Goal: Transaction & Acquisition: Purchase product/service

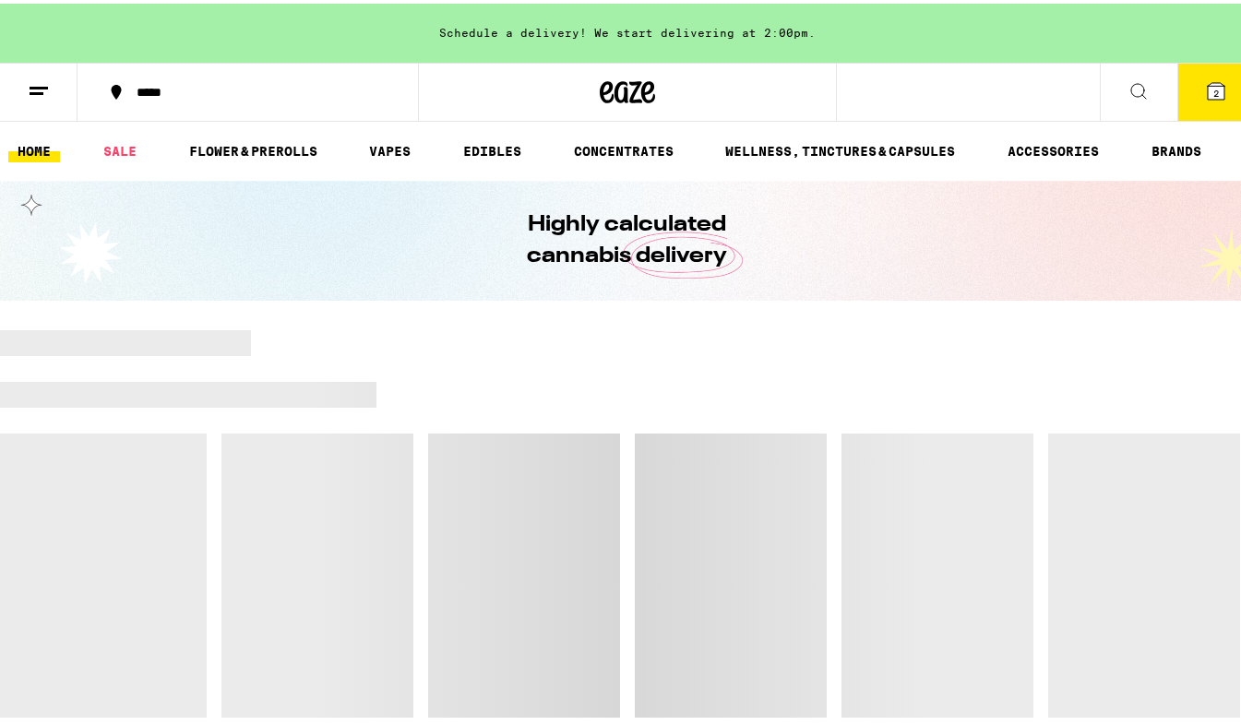
click at [1213, 90] on span "2" at bounding box center [1216, 89] width 6 height 11
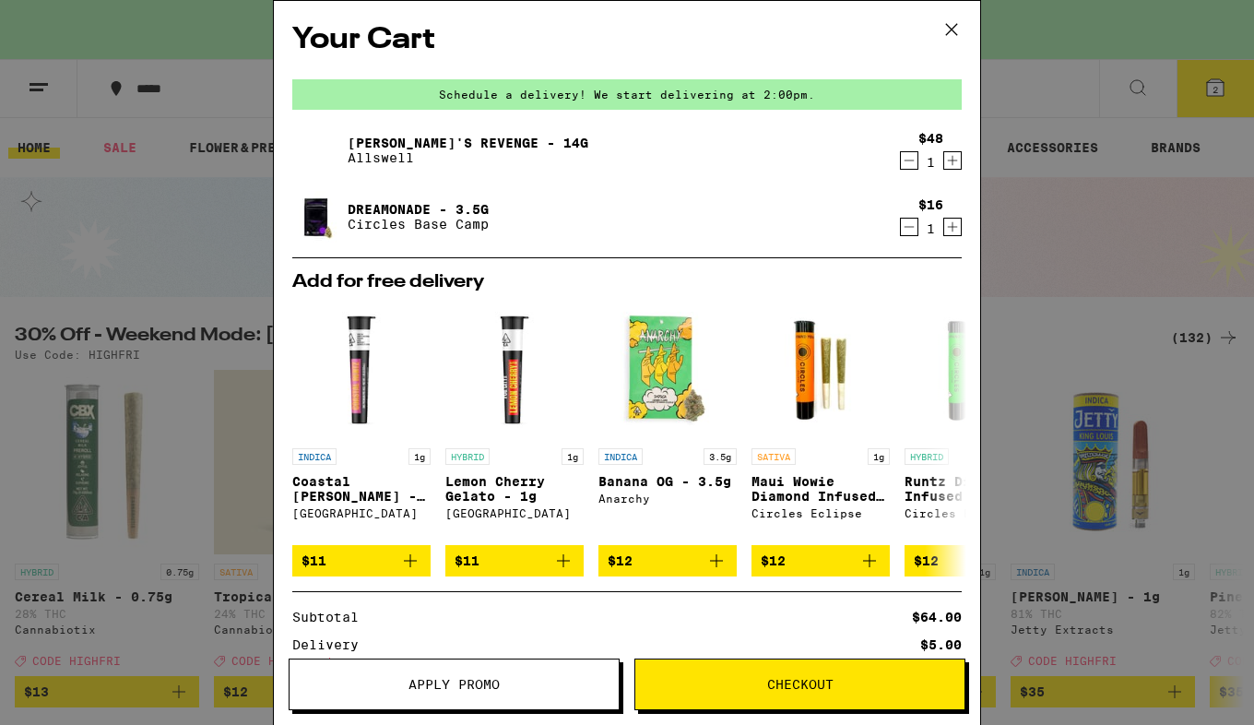
click at [901, 165] on icon "Decrement" at bounding box center [909, 160] width 17 height 22
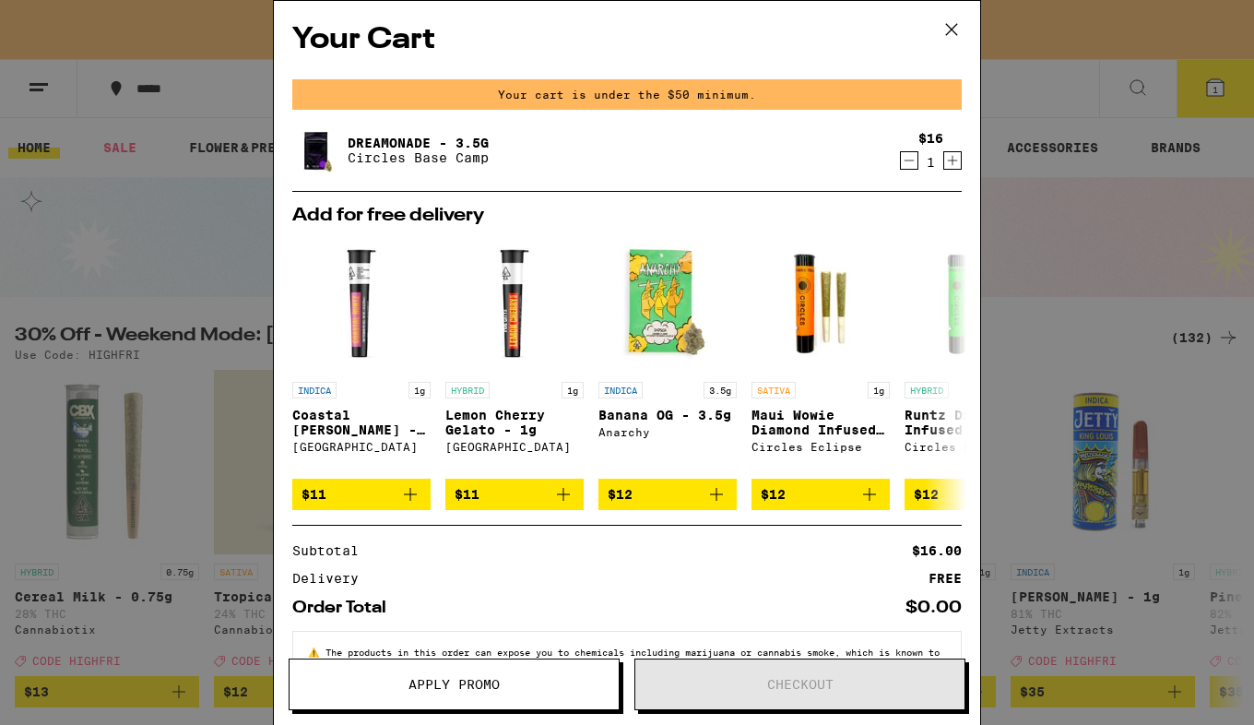
click at [901, 160] on icon "Decrement" at bounding box center [909, 160] width 17 height 22
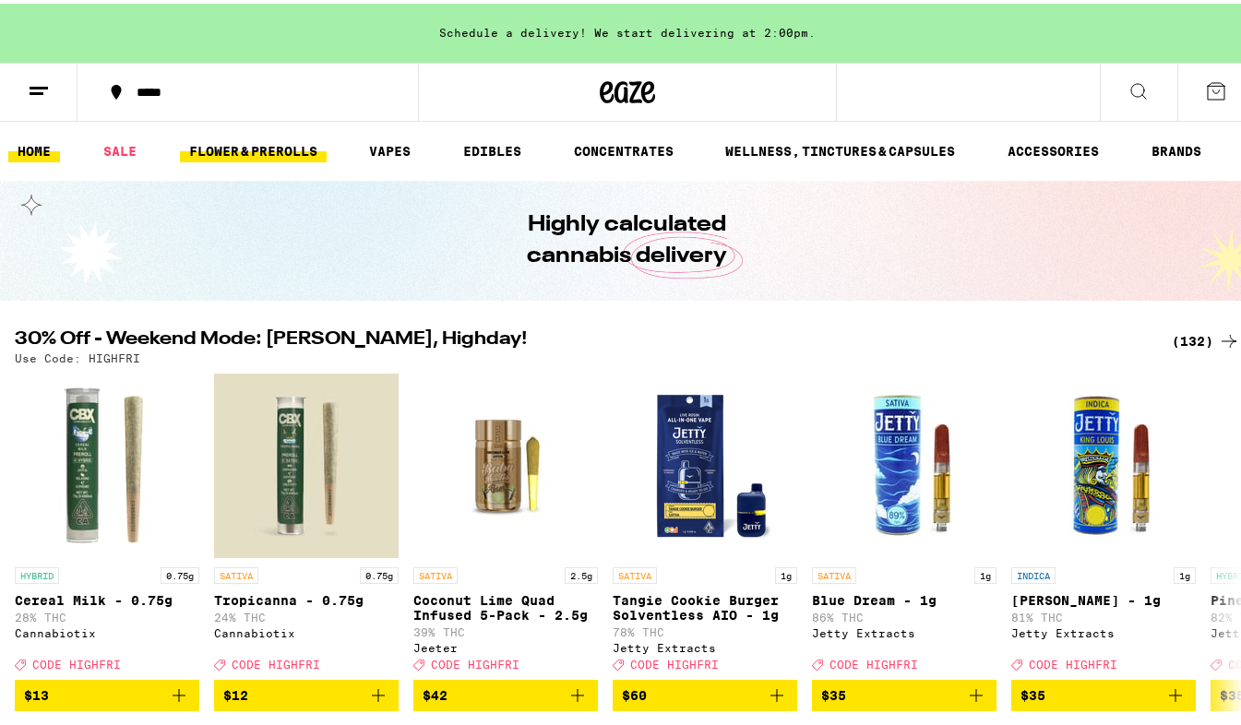
click at [229, 145] on link "FLOWER & PREROLLS" at bounding box center [253, 148] width 147 height 22
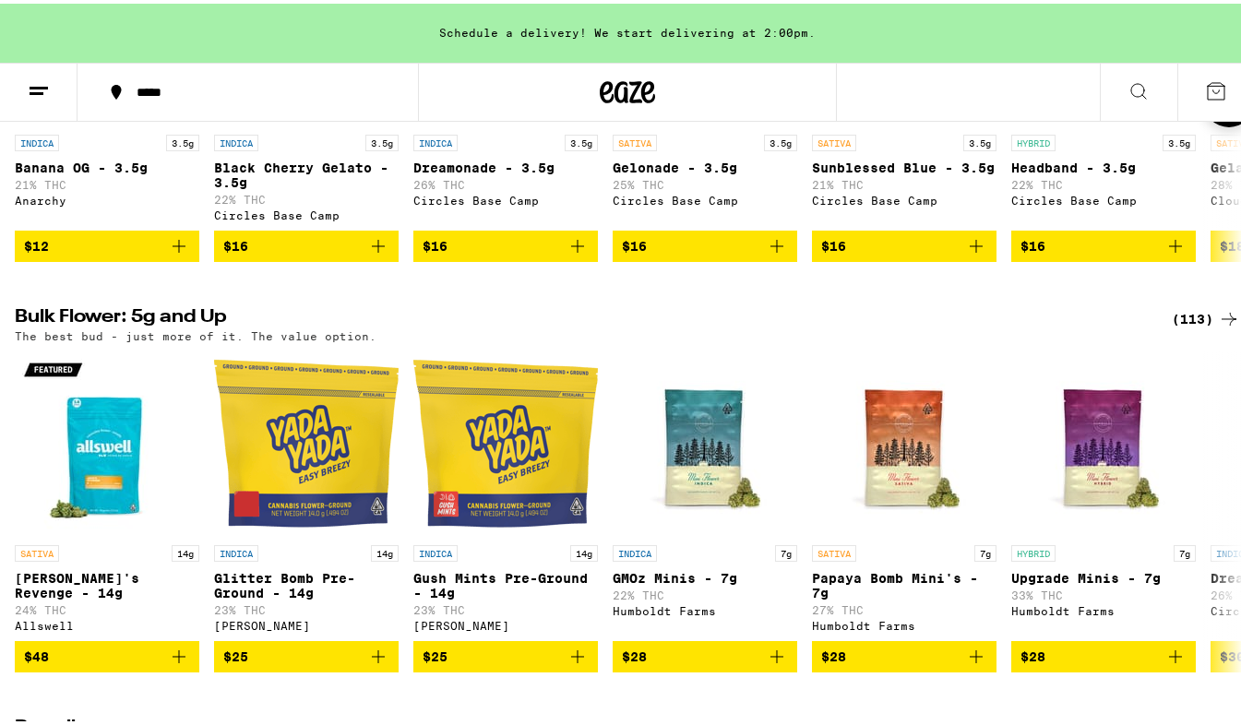
scroll to position [553, 0]
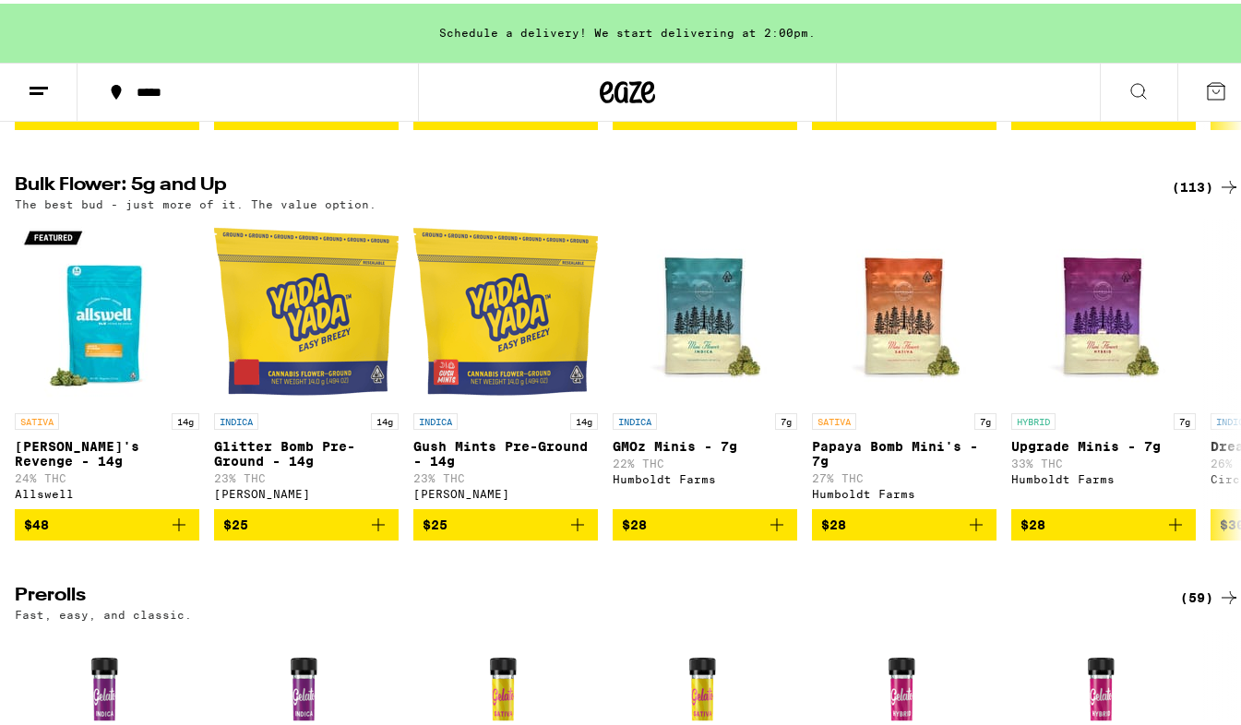
click at [1189, 194] on div "(113)" at bounding box center [1205, 183] width 68 height 22
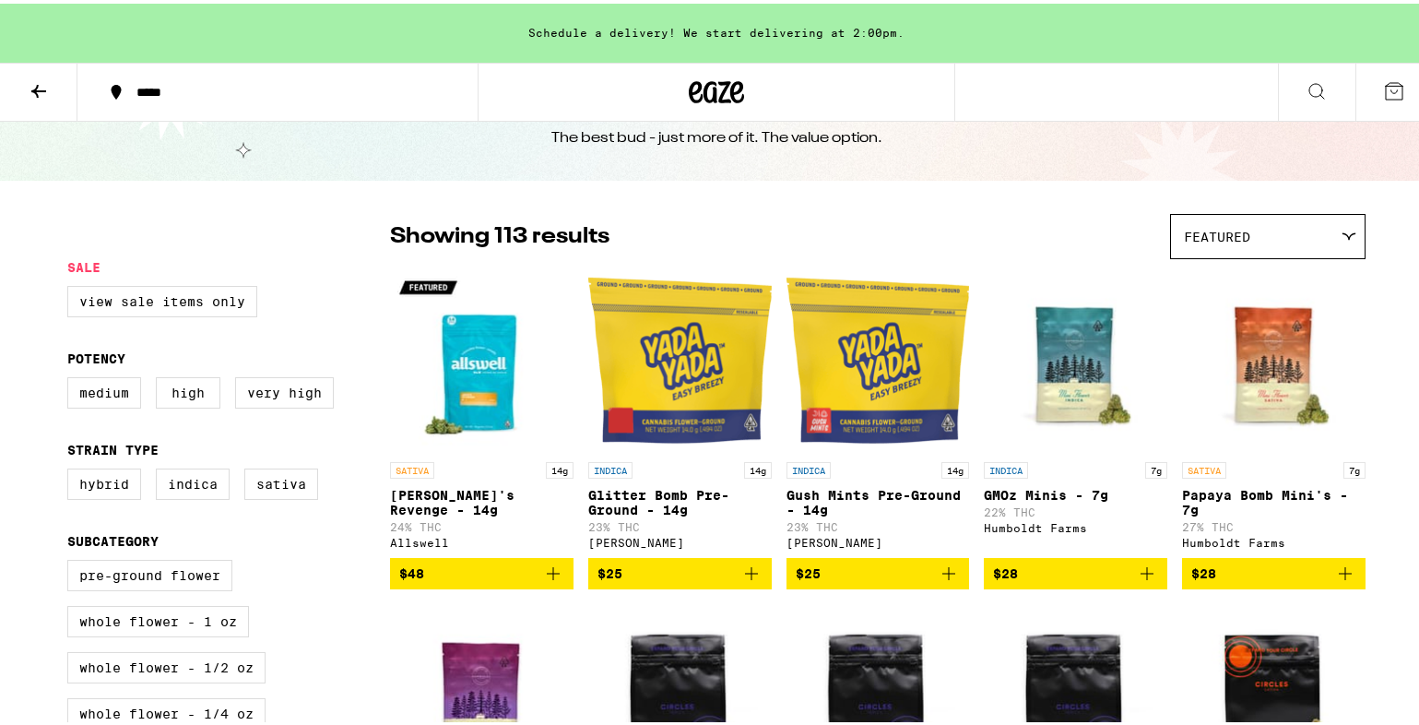
scroll to position [92, 0]
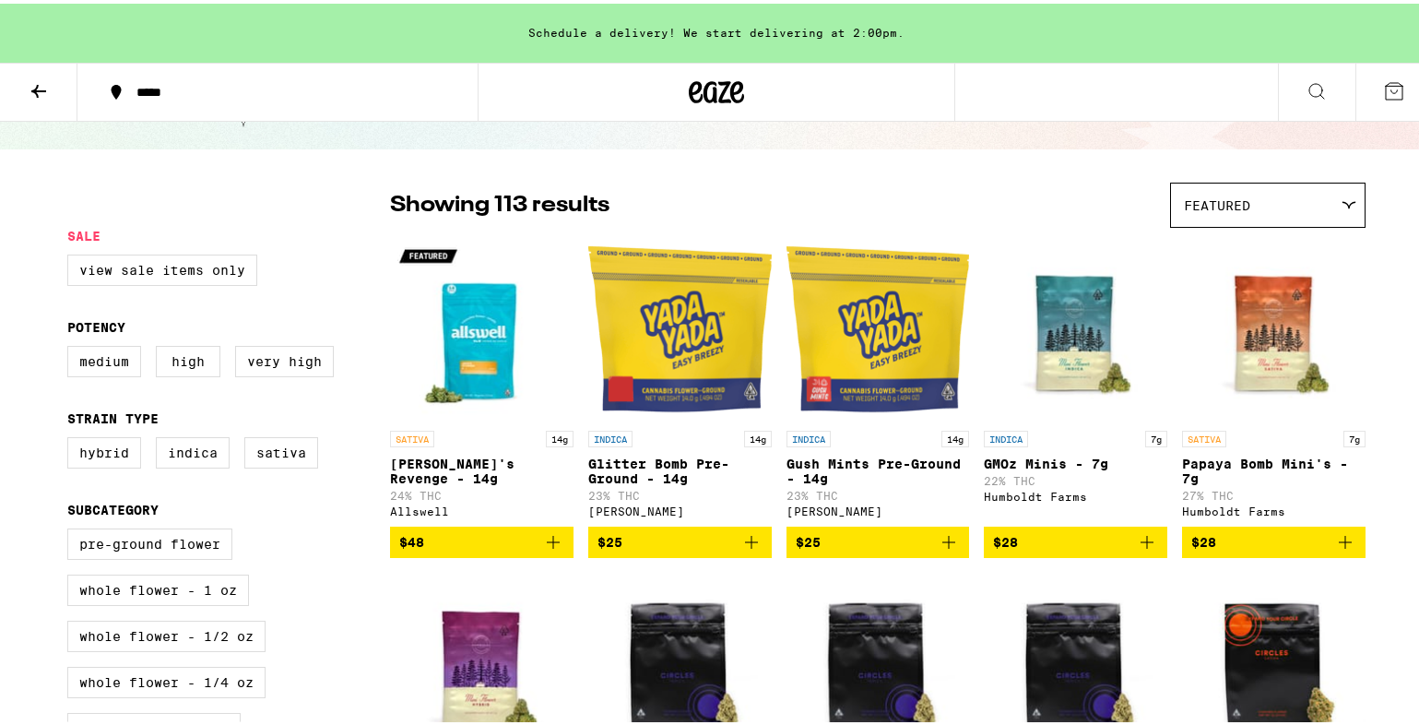
click at [741, 546] on icon "Add to bag" at bounding box center [752, 539] width 22 height 22
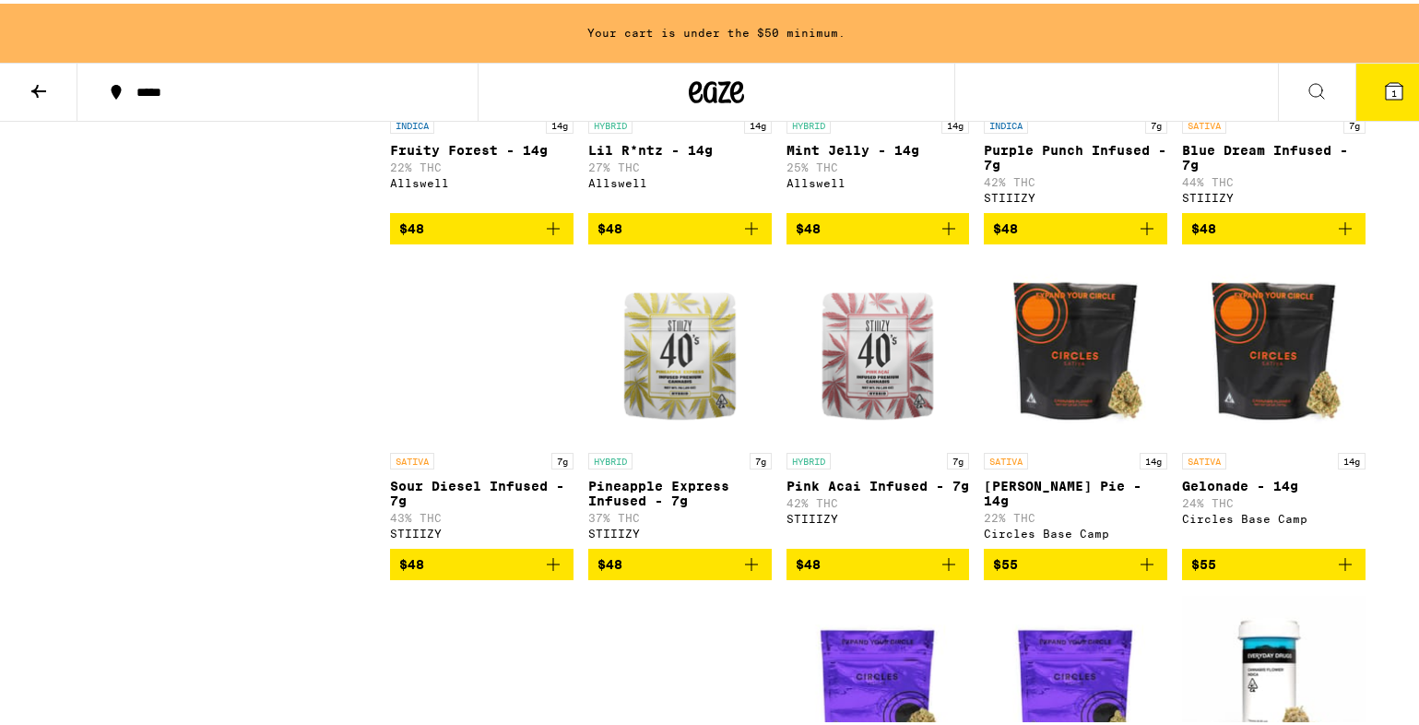
scroll to position [2859, 0]
